Goal: Transaction & Acquisition: Download file/media

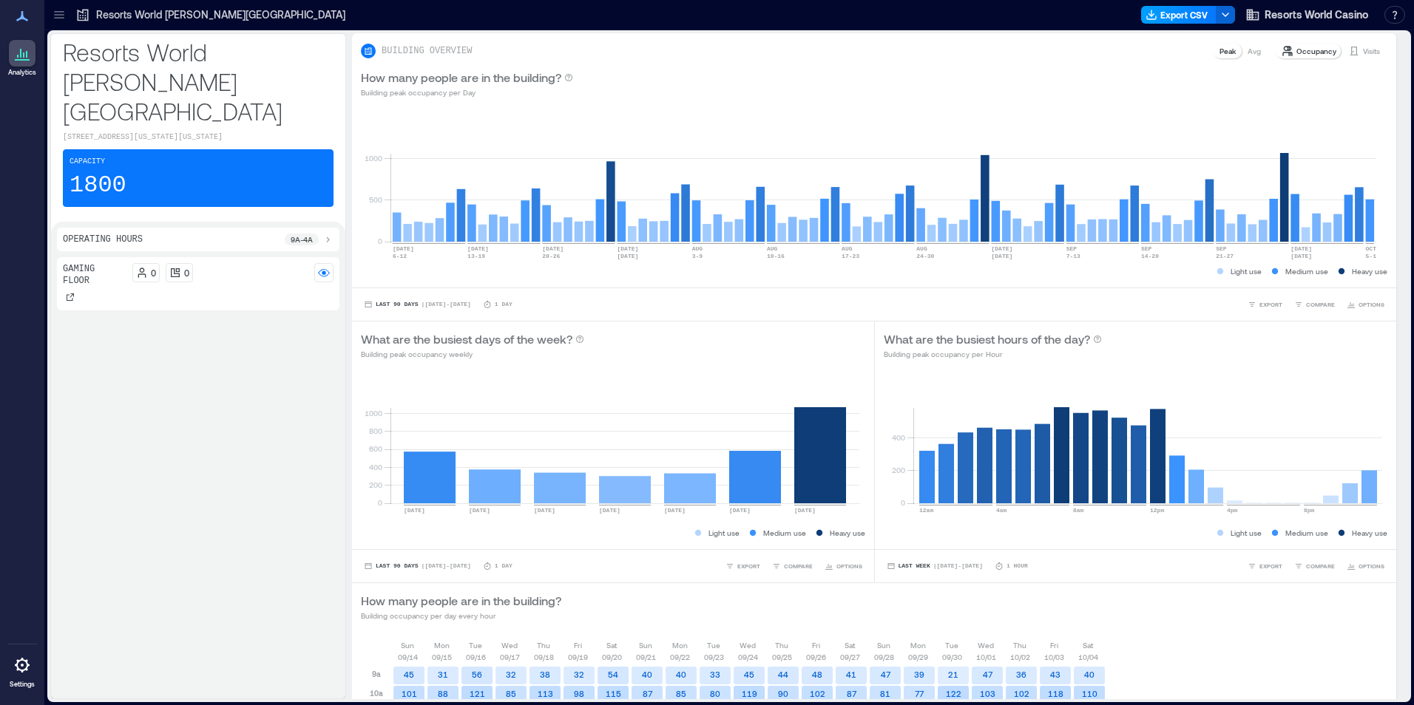
click at [1171, 21] on button "Export CSV" at bounding box center [1178, 15] width 75 height 18
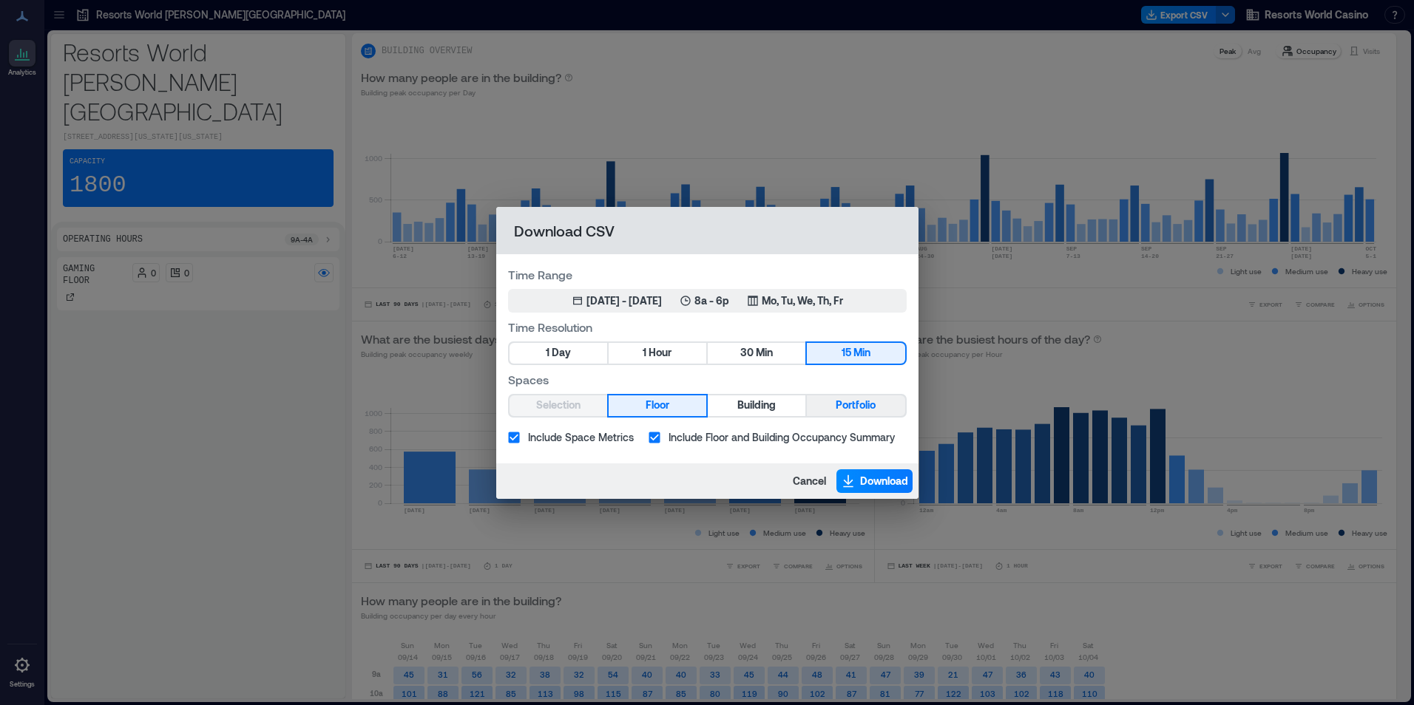
click at [858, 407] on span "Portfolio" at bounding box center [856, 405] width 40 height 18
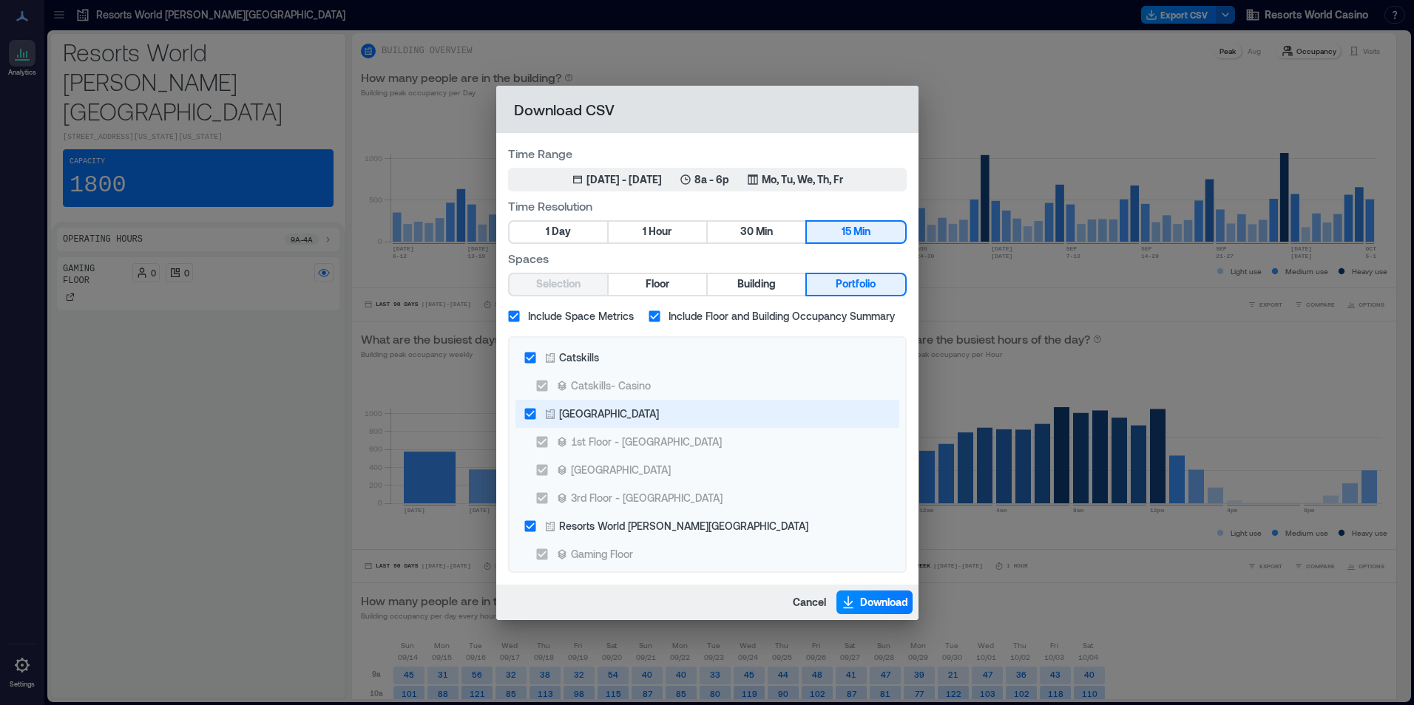
click at [565, 420] on div "[GEOGRAPHIC_DATA]" at bounding box center [609, 414] width 100 height 16
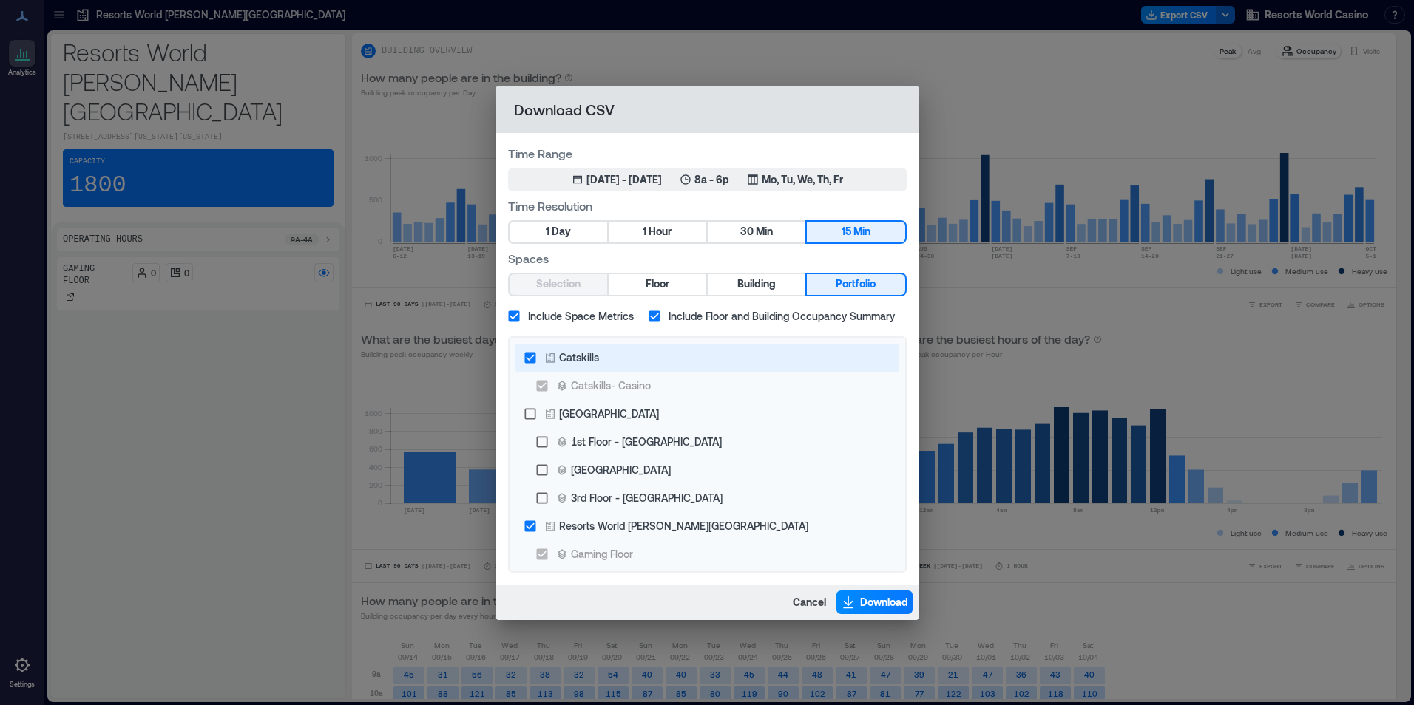
click at [592, 356] on div "Catskills" at bounding box center [579, 358] width 40 height 16
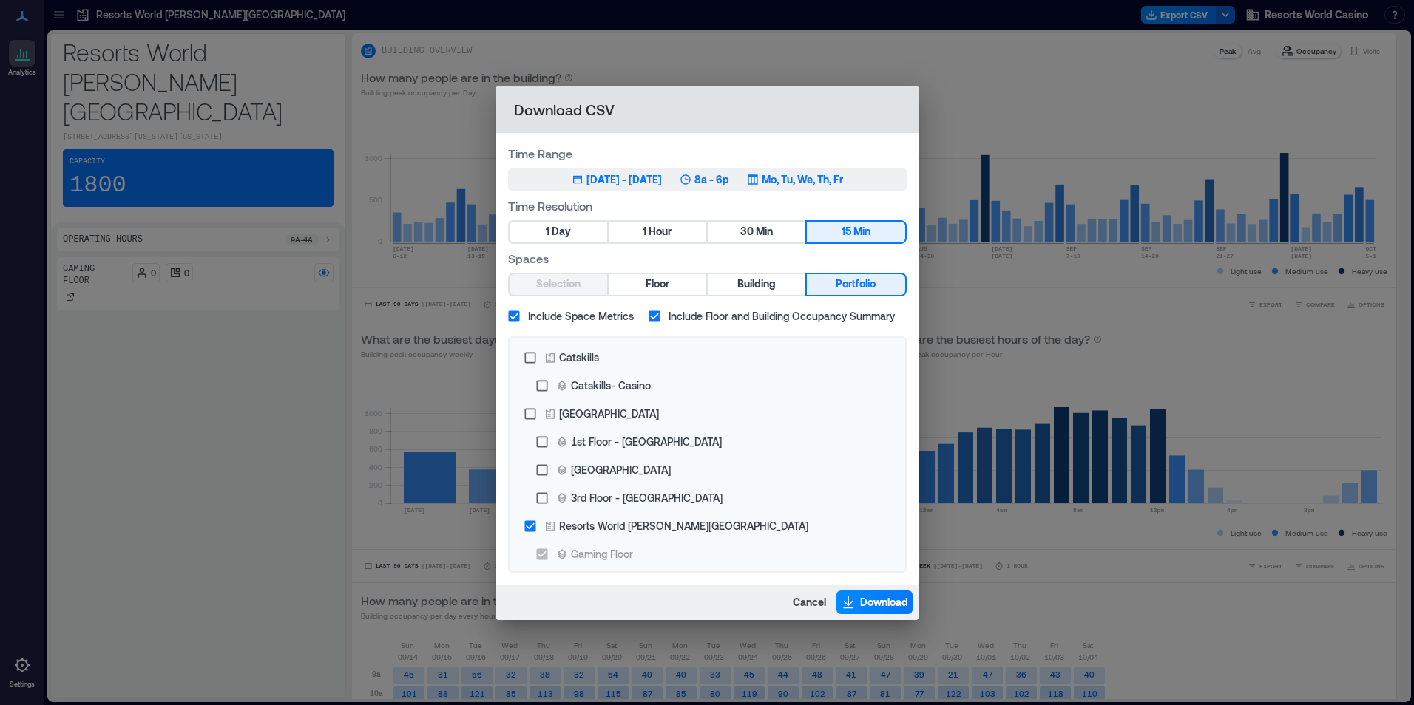
click at [748, 186] on div "[DATE] 6, 2025 - [DATE] 8a - 6p Mo, Tu, We, Th, Fr" at bounding box center [707, 179] width 271 height 15
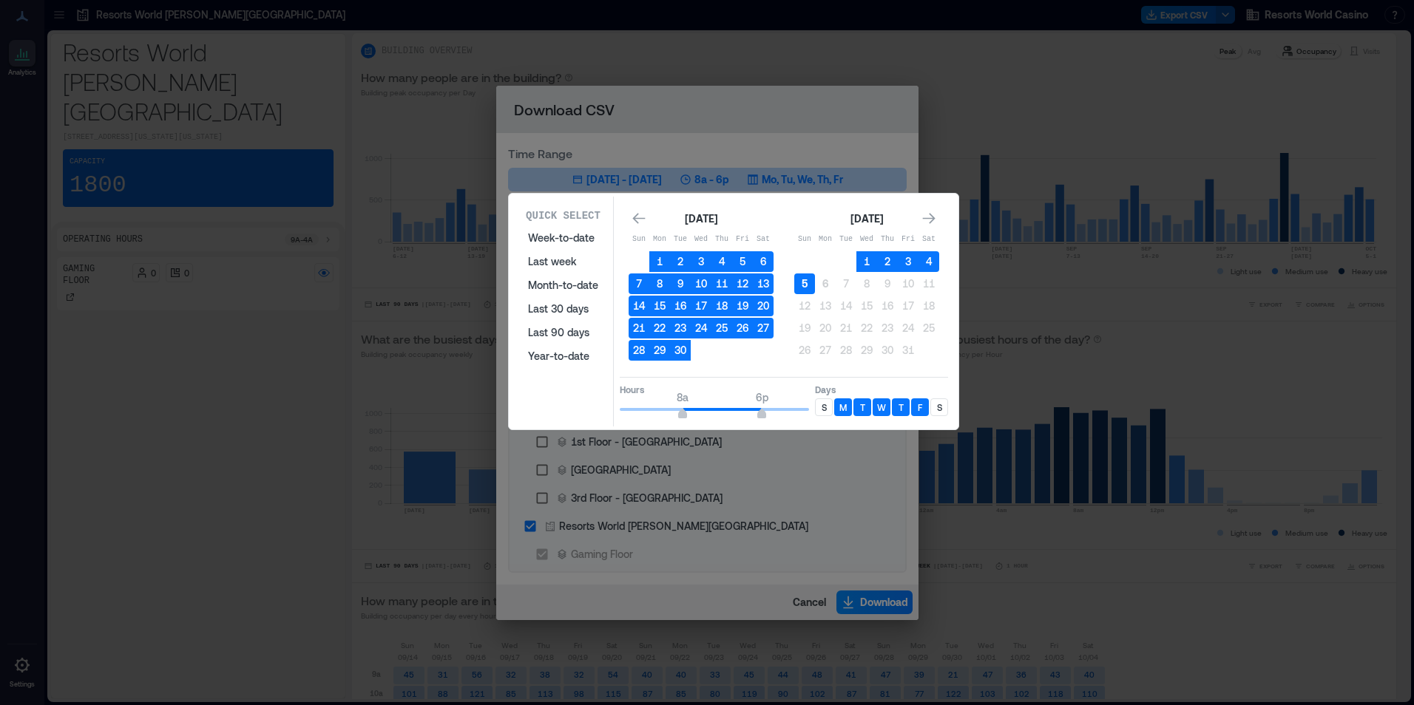
click at [807, 288] on button "5" at bounding box center [804, 284] width 21 height 21
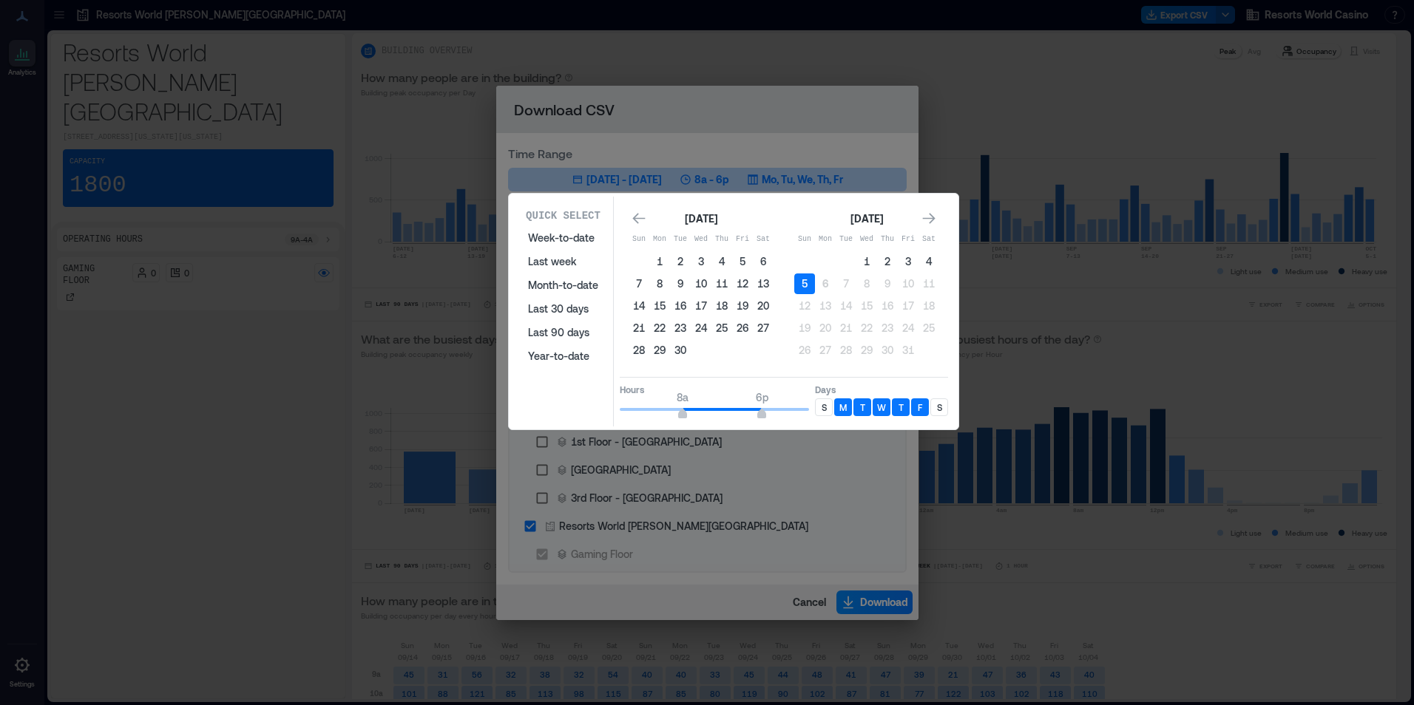
type input "*"
click at [0, 705] on div "Quick Select Week-to-date Last week Month-to-date Last 30 days Last 90 days Yea…" at bounding box center [0, 705] width 0 height 0
type input "*"
drag, startPoint x: 766, startPoint y: 410, endPoint x: 652, endPoint y: 422, distance: 115.2
click at [652, 422] on div "Quick Select Week-to-date Last week Month-to-date Last 30 days Last 90 days Yea…" at bounding box center [733, 312] width 441 height 230
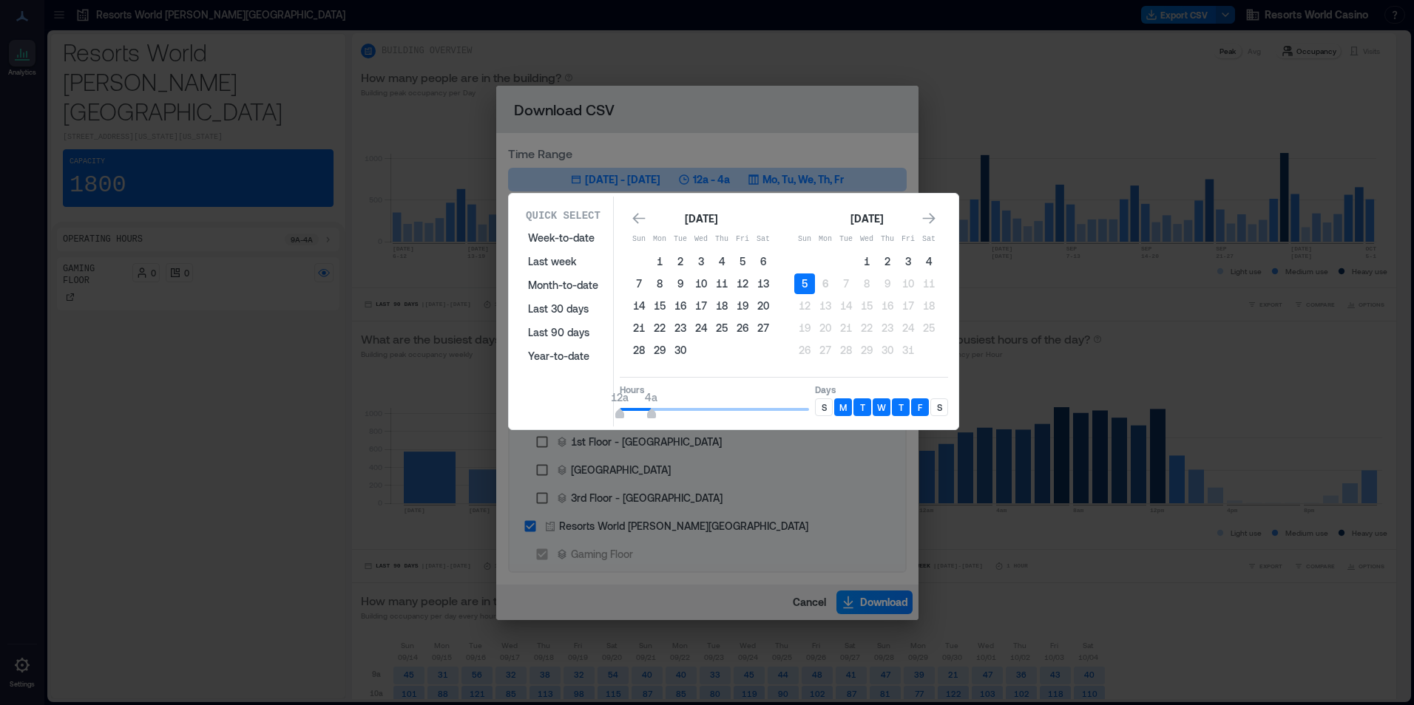
click at [821, 399] on div "S" at bounding box center [824, 408] width 18 height 18
click at [944, 407] on div "S" at bounding box center [939, 408] width 18 height 18
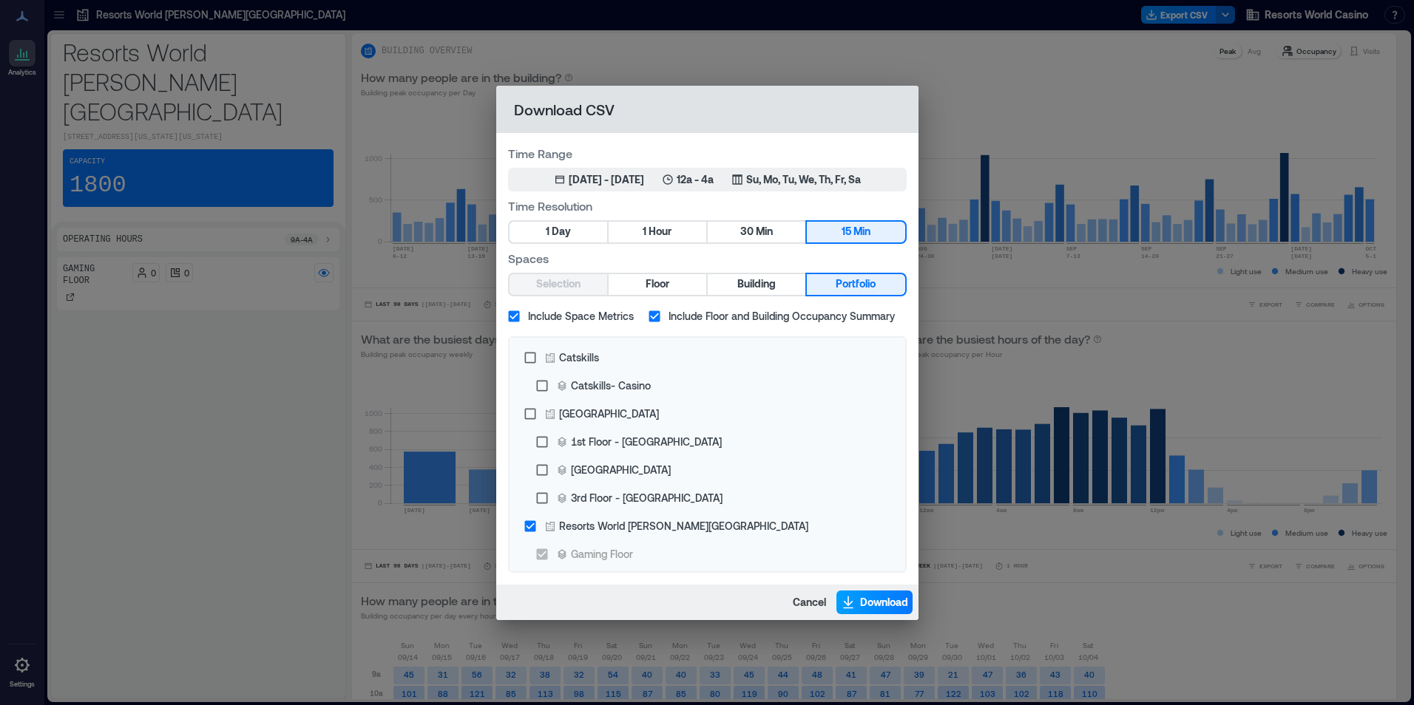
click at [887, 613] on div "Cancel Download" at bounding box center [707, 602] width 422 height 35
click at [887, 611] on button "Download" at bounding box center [874, 603] width 76 height 24
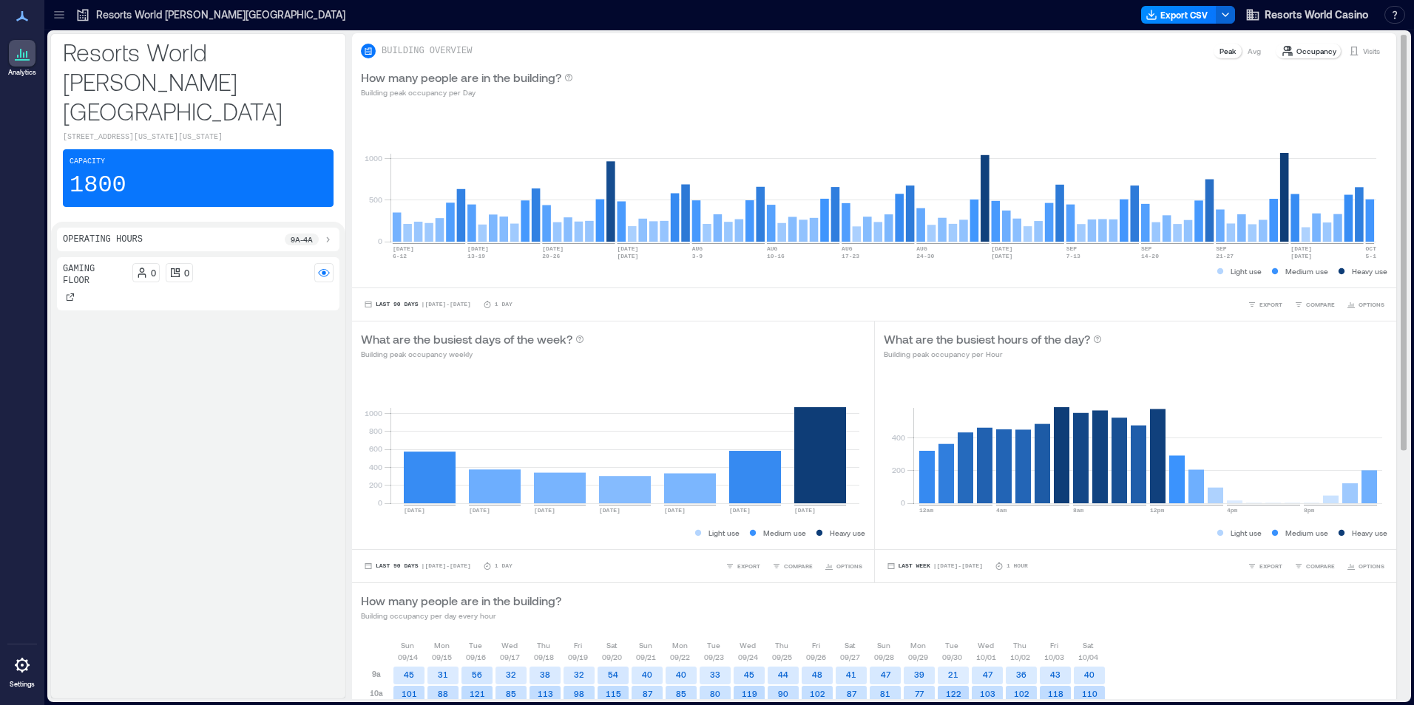
drag, startPoint x: 879, startPoint y: 63, endPoint x: 996, endPoint y: 61, distance: 117.6
click at [879, 63] on div "How many people are in the building? Building peak occupancy per Day" at bounding box center [874, 83] width 1044 height 47
click at [1165, 18] on button "Export CSV" at bounding box center [1178, 15] width 75 height 18
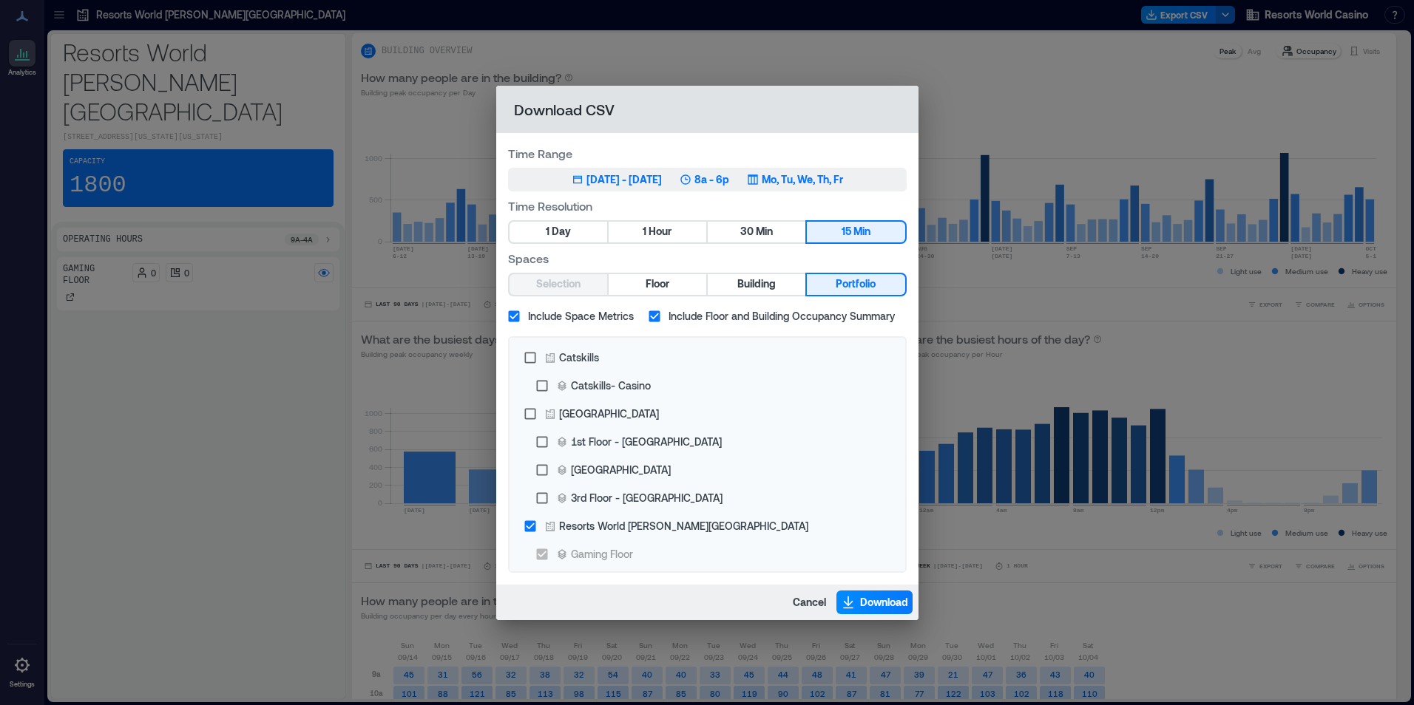
click at [808, 182] on p "Mo, Tu, We, Th, Fr" at bounding box center [802, 179] width 81 height 15
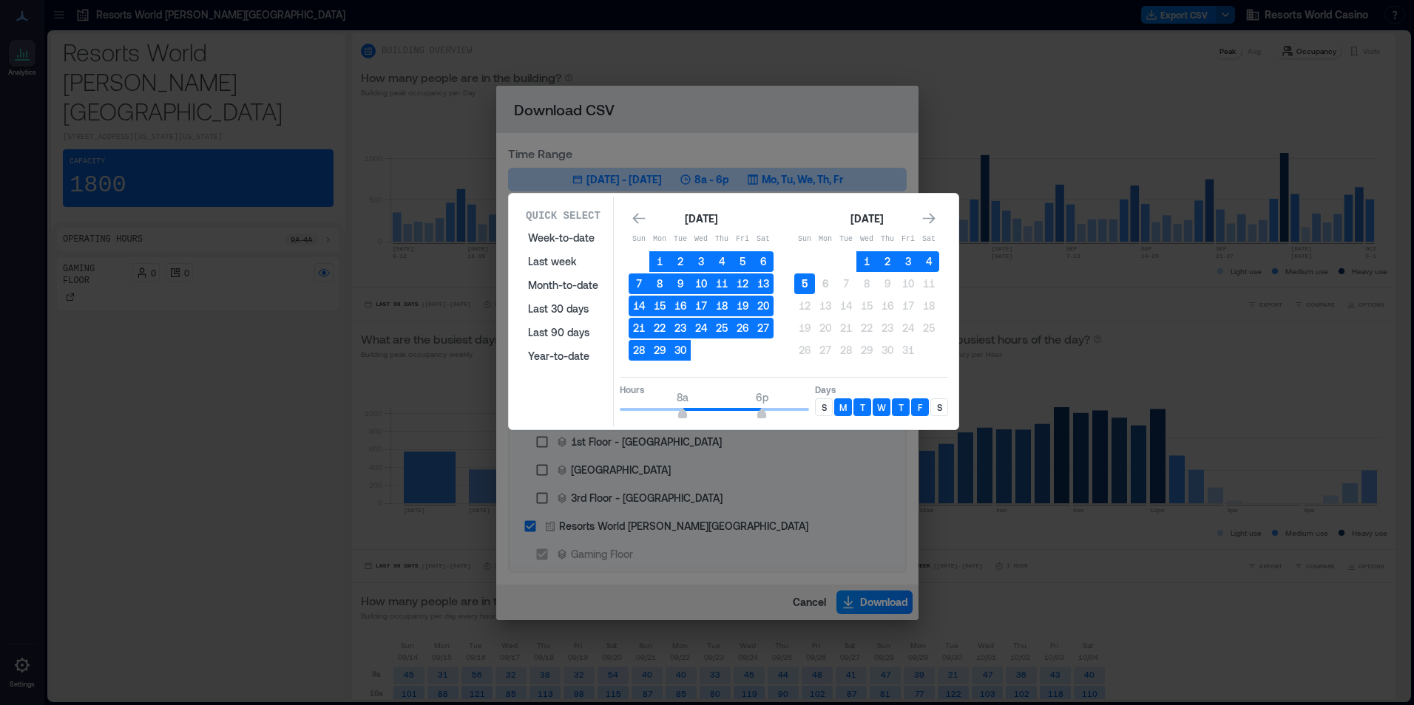
click at [814, 280] on button "5" at bounding box center [804, 284] width 21 height 21
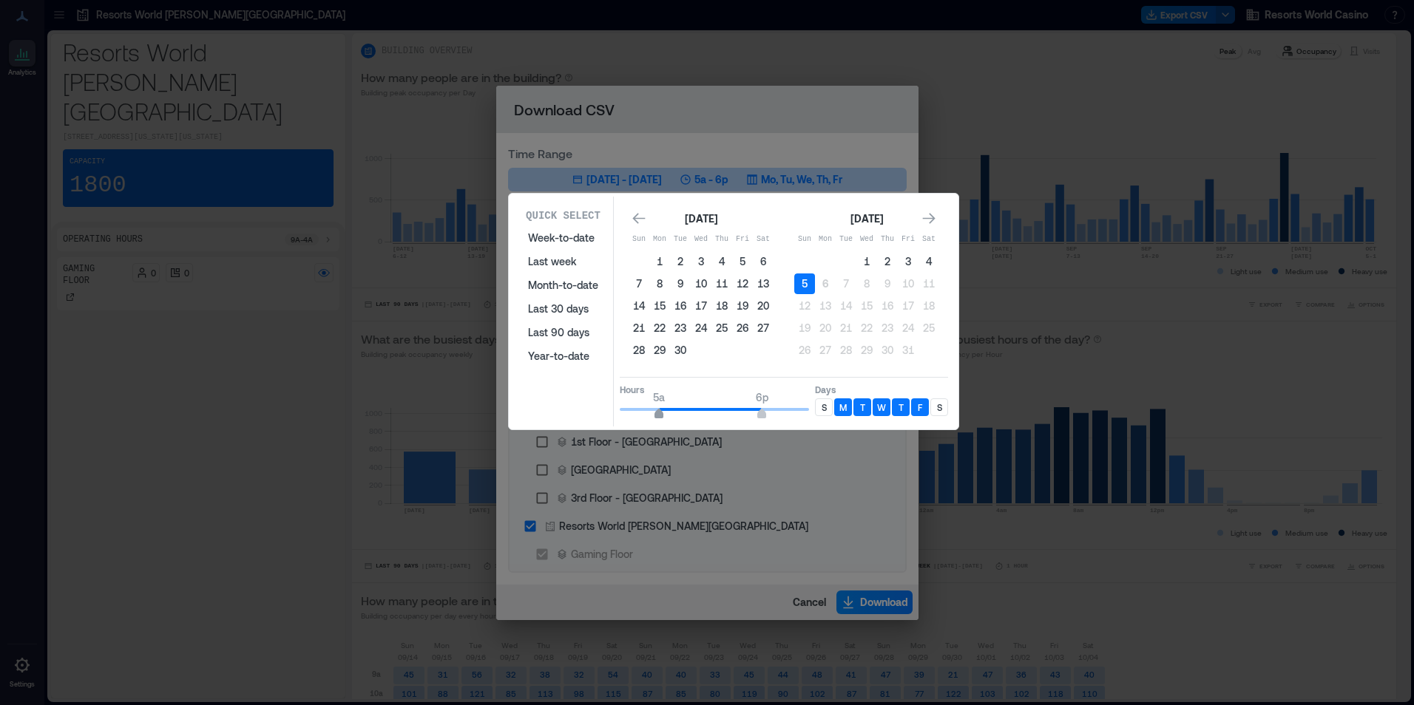
type input "*"
drag, startPoint x: 677, startPoint y: 415, endPoint x: 648, endPoint y: 413, distance: 29.6
click at [648, 413] on span "4a 6p" at bounding box center [714, 410] width 189 height 22
type input "**"
drag, startPoint x: 757, startPoint y: 413, endPoint x: 859, endPoint y: 412, distance: 102.1
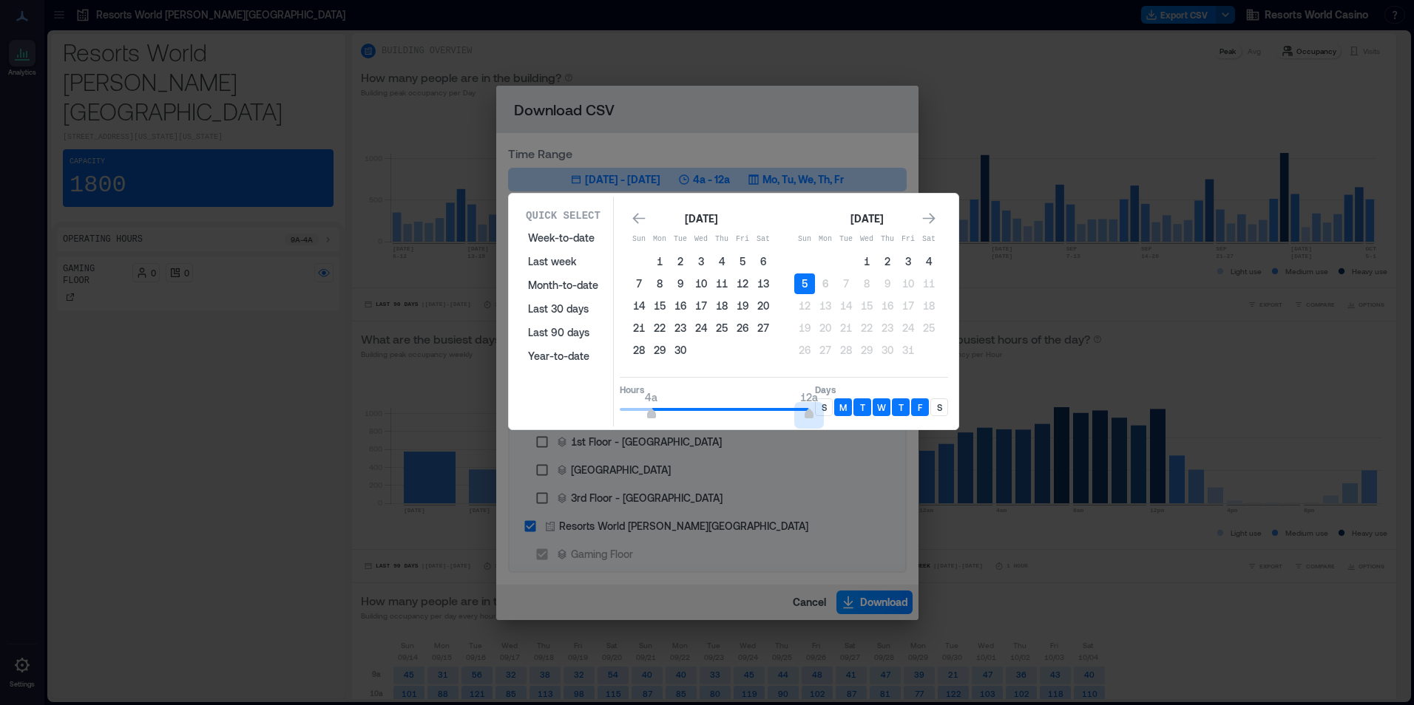
click at [859, 412] on div "Hours 4a 12a Days S M T W T F S" at bounding box center [784, 399] width 328 height 44
click at [824, 405] on p "S" at bounding box center [824, 408] width 5 height 12
click at [944, 410] on div "S" at bounding box center [939, 408] width 18 height 18
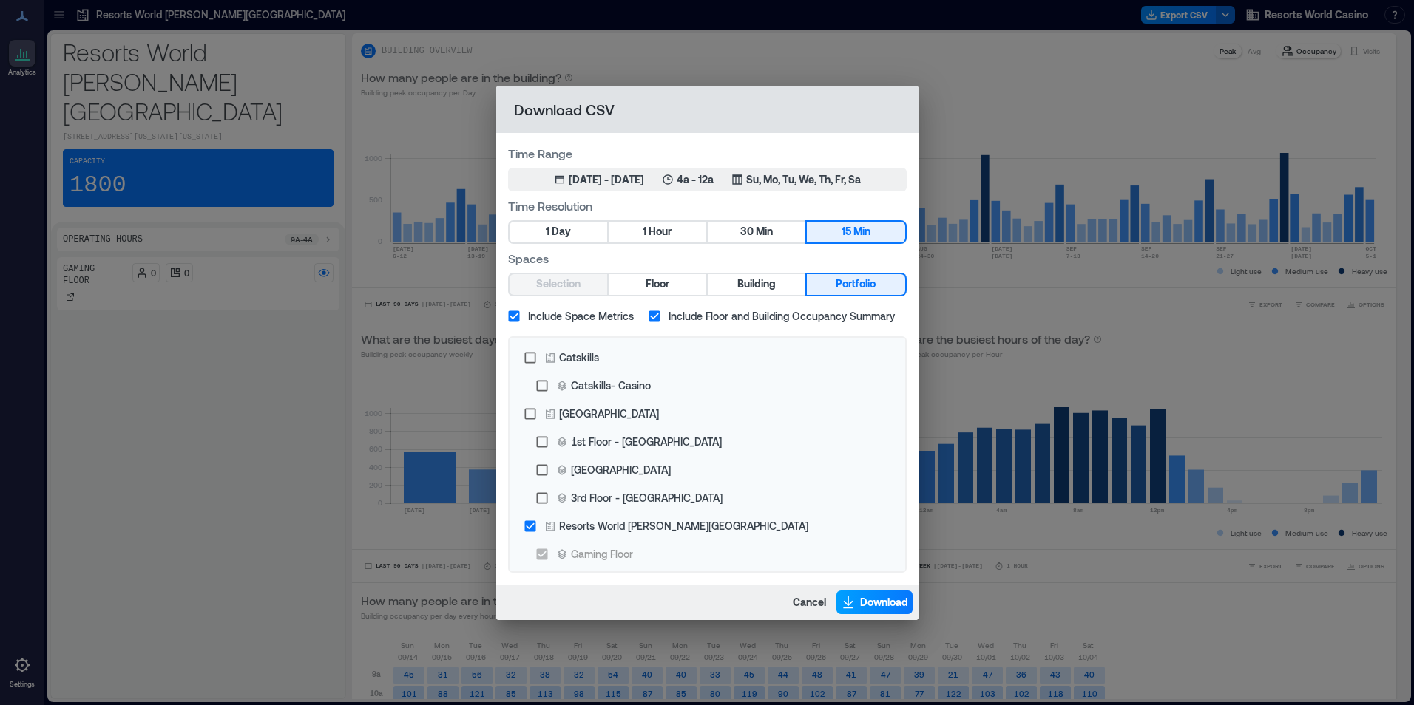
click at [861, 598] on span "Download" at bounding box center [884, 602] width 48 height 15
